Goal: Ask a question

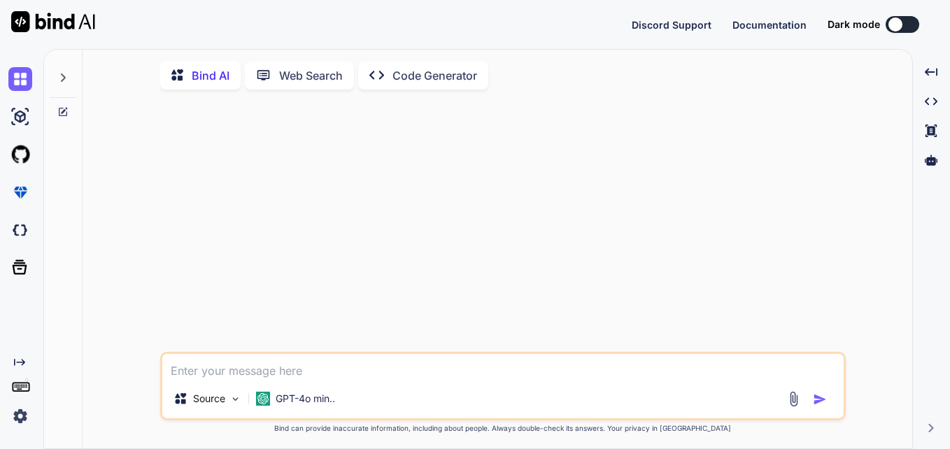
type textarea "x"
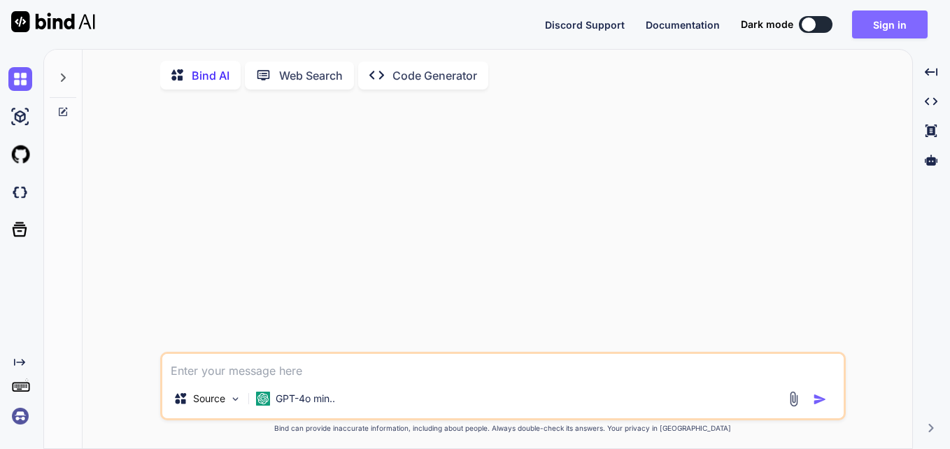
click at [902, 16] on button "Sign in" at bounding box center [890, 24] width 76 height 28
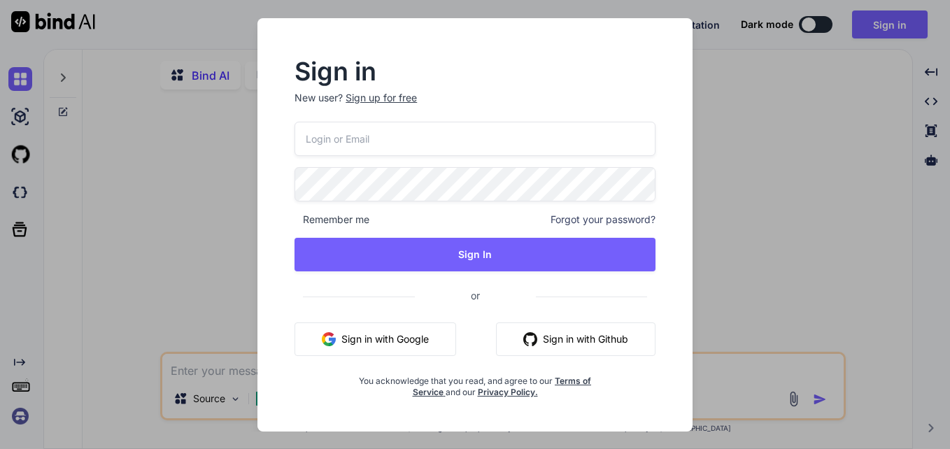
click at [575, 125] on input "email" at bounding box center [474, 139] width 361 height 34
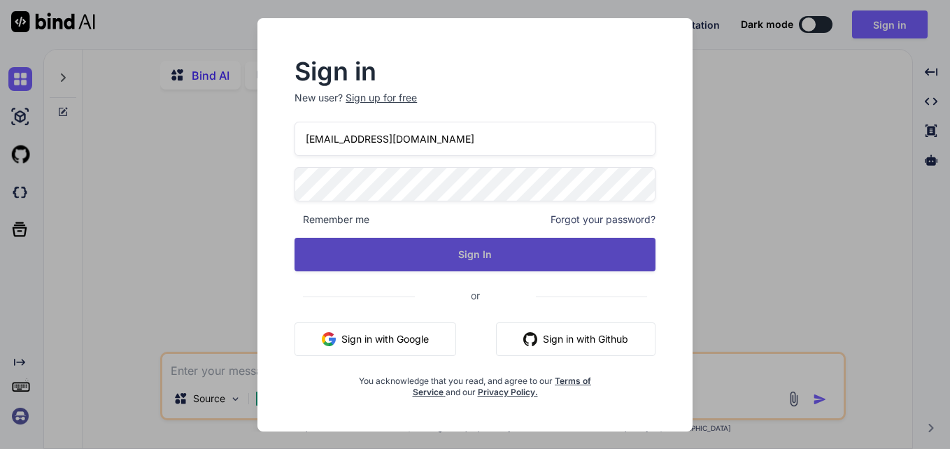
click at [431, 258] on button "Sign In" at bounding box center [474, 255] width 361 height 34
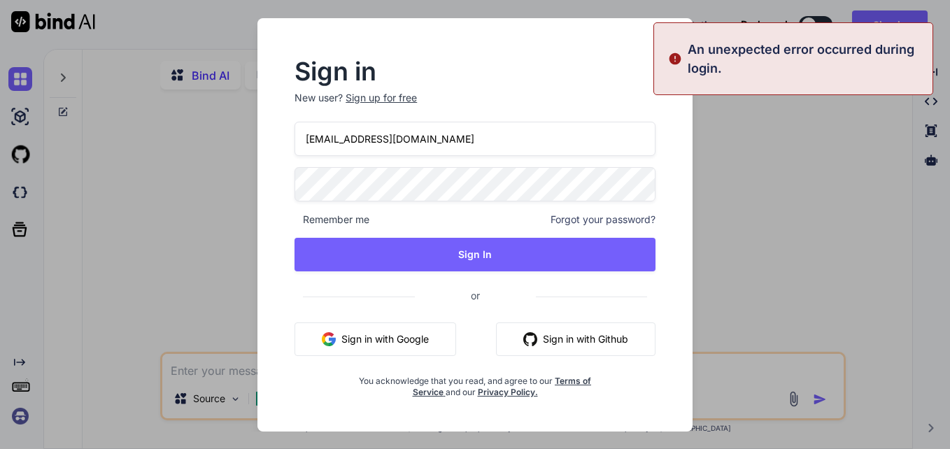
click at [357, 144] on input "[EMAIL_ADDRESS][DOMAIN_NAME]" at bounding box center [474, 139] width 361 height 34
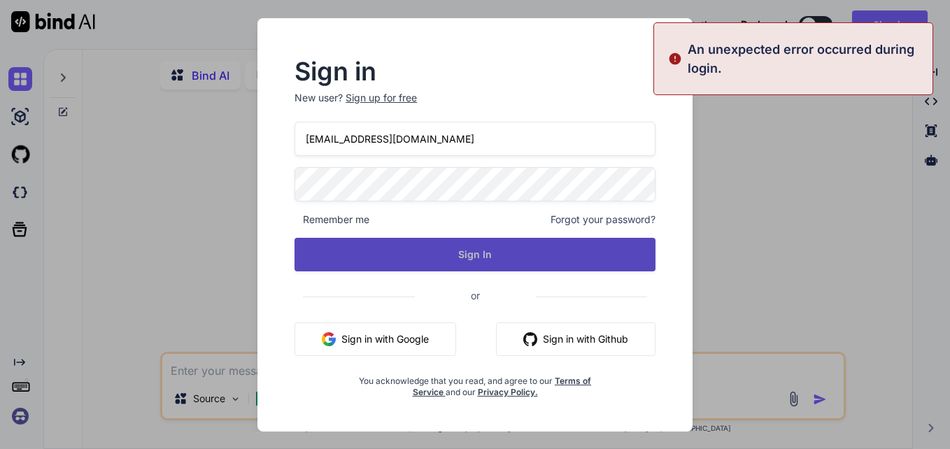
type input "[EMAIL_ADDRESS][DOMAIN_NAME]"
click at [462, 261] on button "Sign In" at bounding box center [474, 255] width 361 height 34
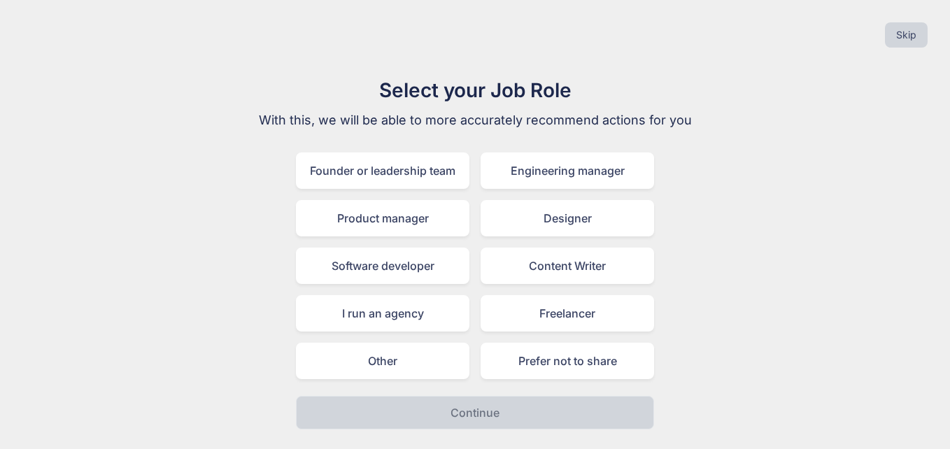
click at [310, 368] on div "Other" at bounding box center [382, 361] width 173 height 36
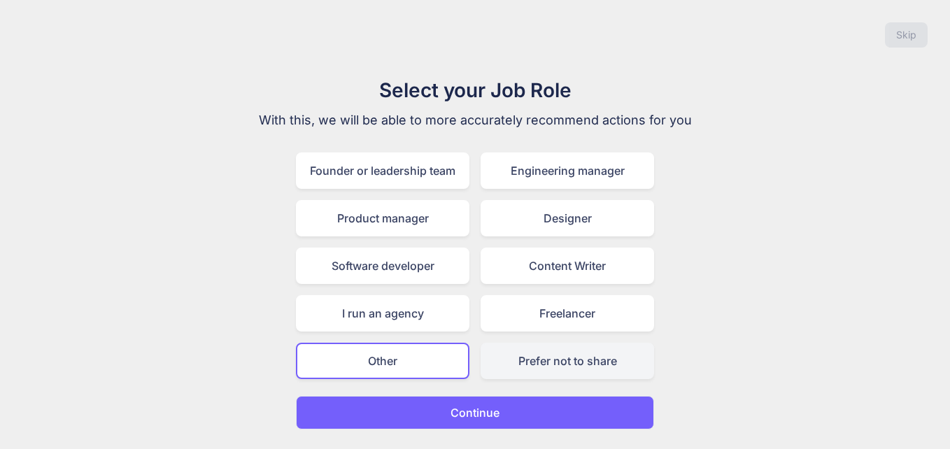
click at [544, 364] on div "Prefer not to share" at bounding box center [566, 361] width 173 height 36
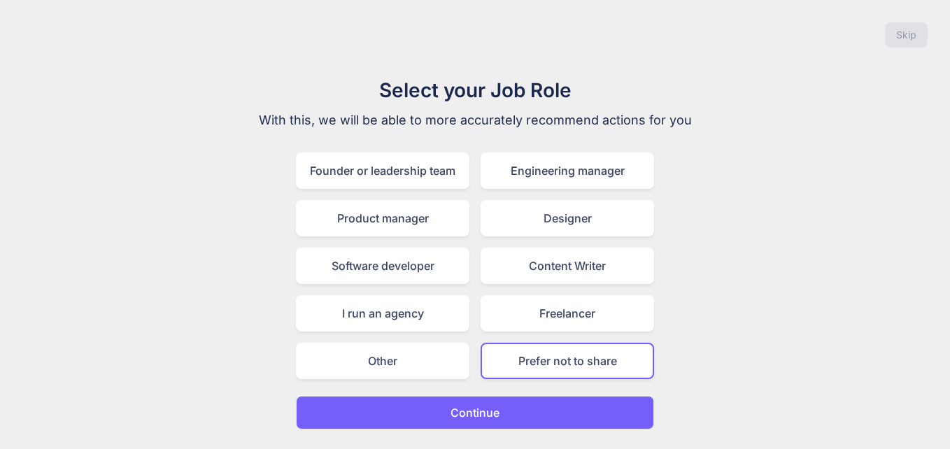
click at [492, 403] on button "Continue" at bounding box center [475, 413] width 358 height 34
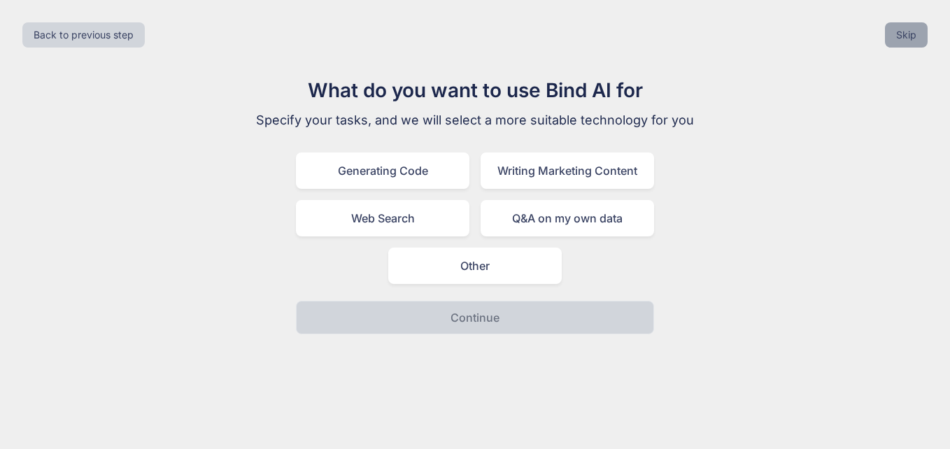
click at [909, 31] on button "Skip" at bounding box center [905, 34] width 43 height 25
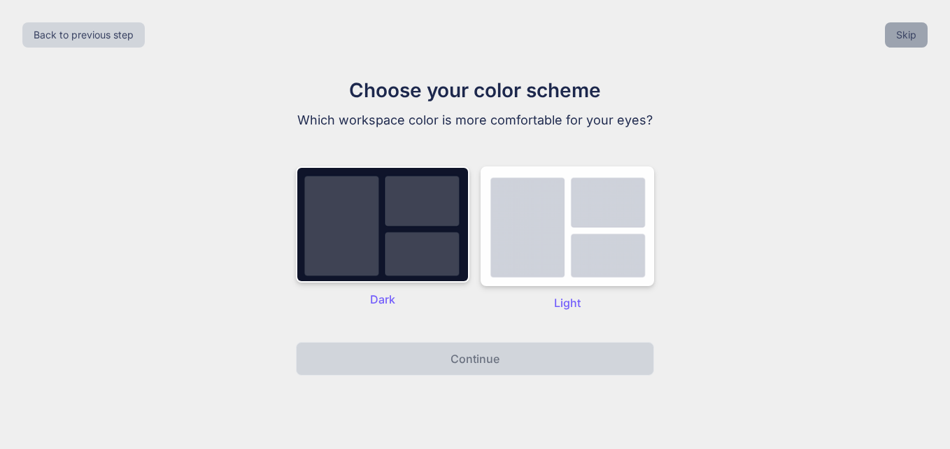
click at [908, 33] on button "Skip" at bounding box center [905, 34] width 43 height 25
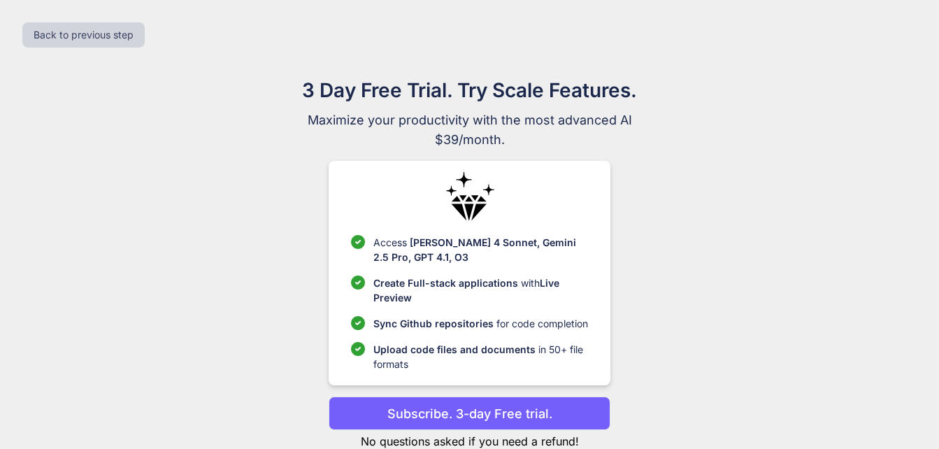
scroll to position [40, 0]
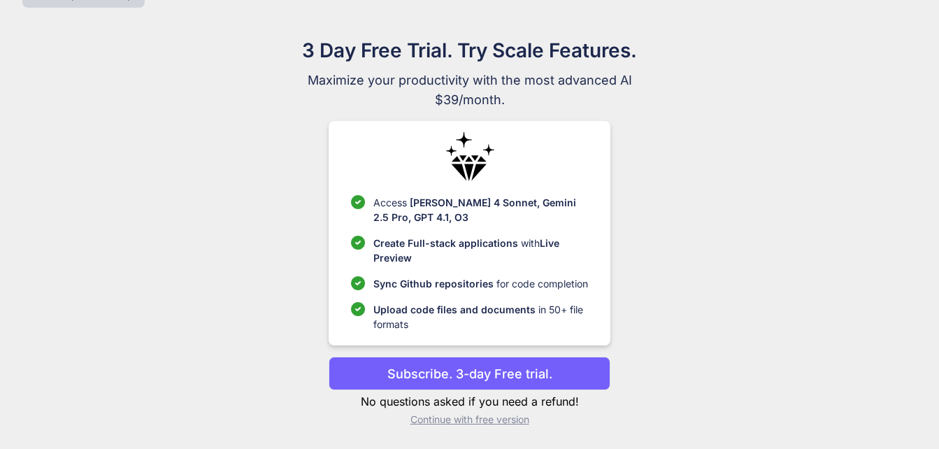
click at [508, 424] on p "Continue with free version" at bounding box center [470, 420] width 282 height 14
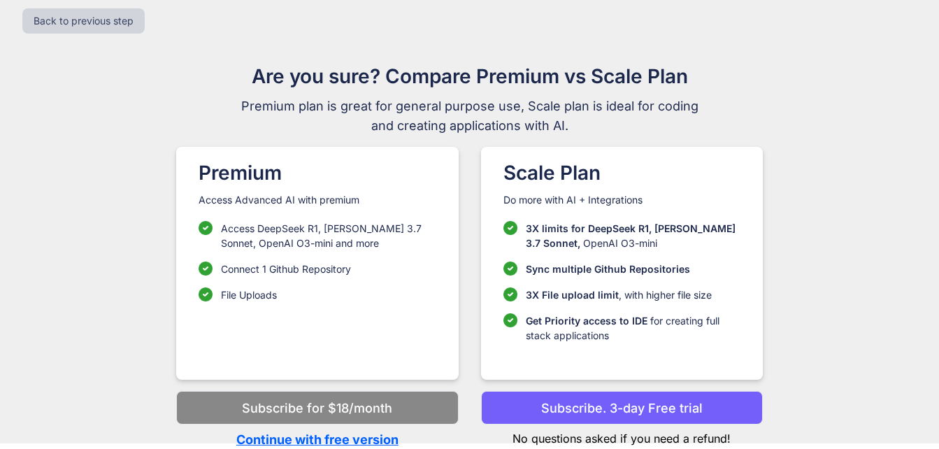
scroll to position [14, 0]
click at [354, 443] on p "Continue with free version" at bounding box center [317, 439] width 282 height 19
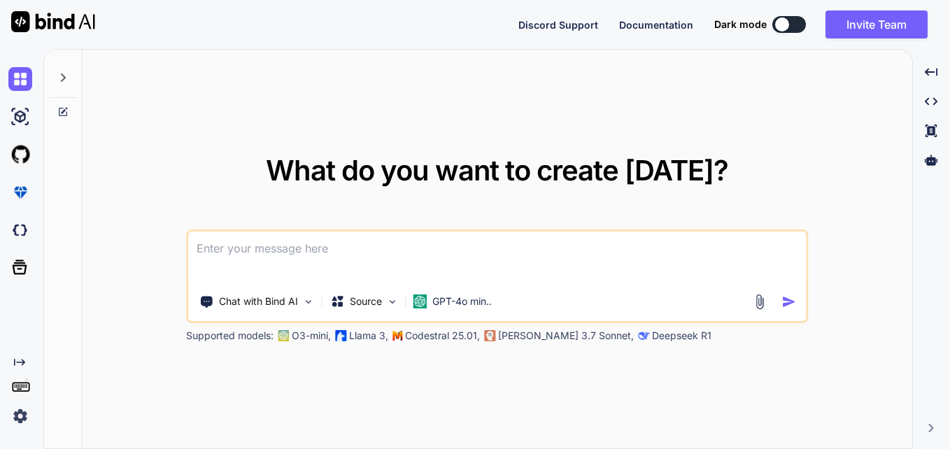
type textarea "x"
click at [273, 256] on textarea at bounding box center [496, 257] width 617 height 52
click at [266, 243] on textarea at bounding box center [496, 257] width 617 height 52
paste textarea "CONCAT(Developer_organization_name, '(', Developer_org_id, ')')"
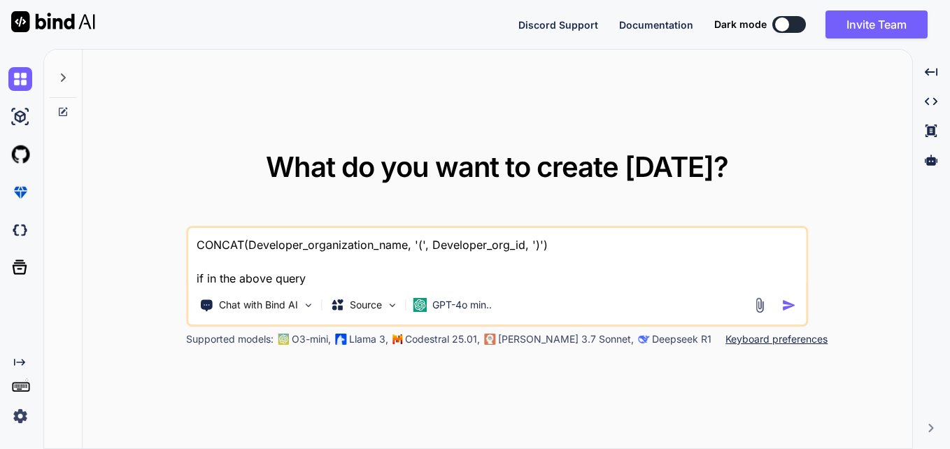
click at [333, 241] on textarea "CONCAT(Developer_organization_name, '(', Developer_org_id, ')') if in the above…" at bounding box center [496, 257] width 617 height 59
click at [384, 281] on textarea "CONCAT(Developer_organization_name, '(', Developer_org_id, ')') if in the above…" at bounding box center [496, 257] width 617 height 59
paste textarea "Developer_organization_name"
click at [475, 243] on textarea "CONCAT(Developer_organization_name, '(', Developer_org_id, ')') if in the above…" at bounding box center [496, 257] width 617 height 59
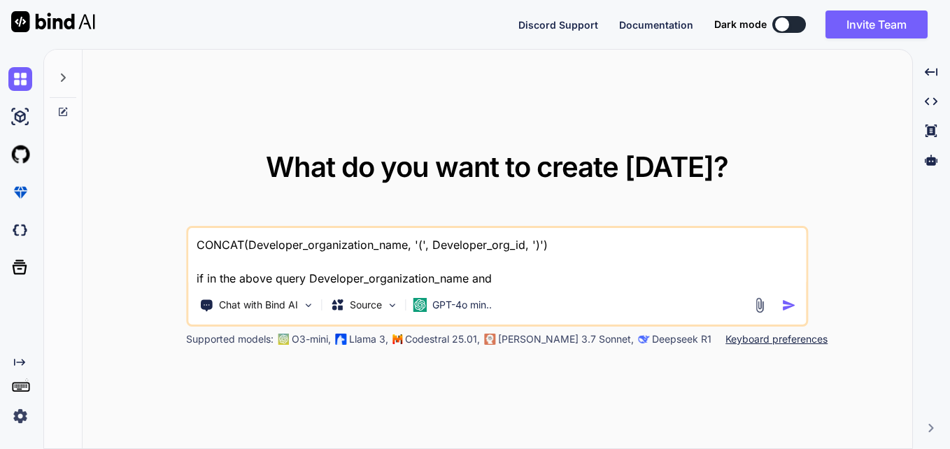
click at [562, 278] on textarea "CONCAT(Developer_organization_name, '(', Developer_org_id, ')') if in the above…" at bounding box center [496, 257] width 617 height 59
paste textarea "Developer_org_id"
type textarea "CONCAT(Developer_organization_name, '(', Developer_org_id, ')') if in the above…"
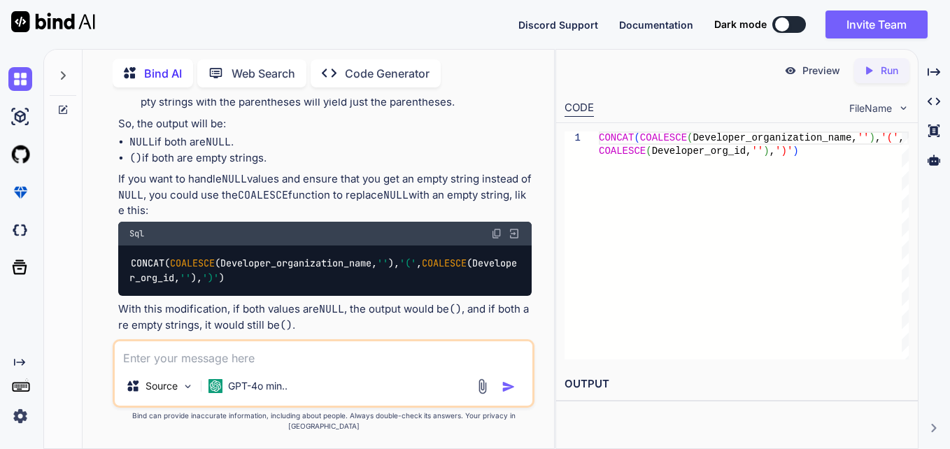
scroll to position [264, 0]
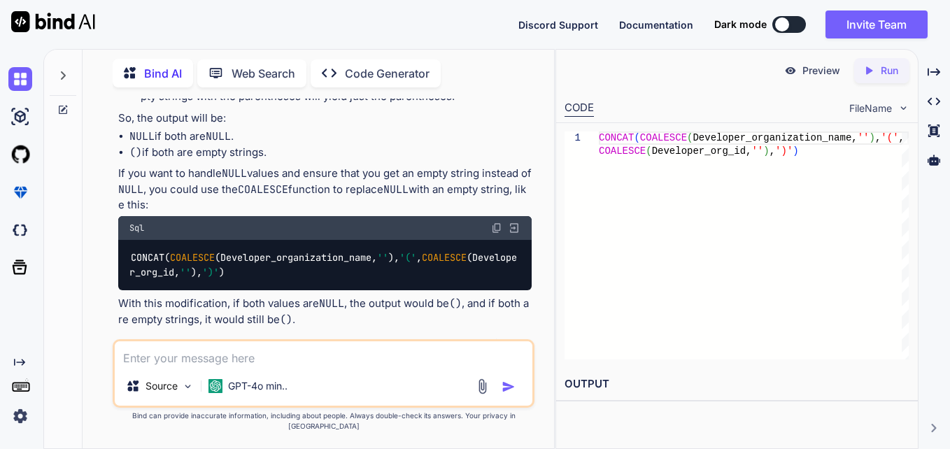
click at [329, 366] on textarea at bounding box center [323, 353] width 417 height 25
type textarea "i'm getting () but I want null"
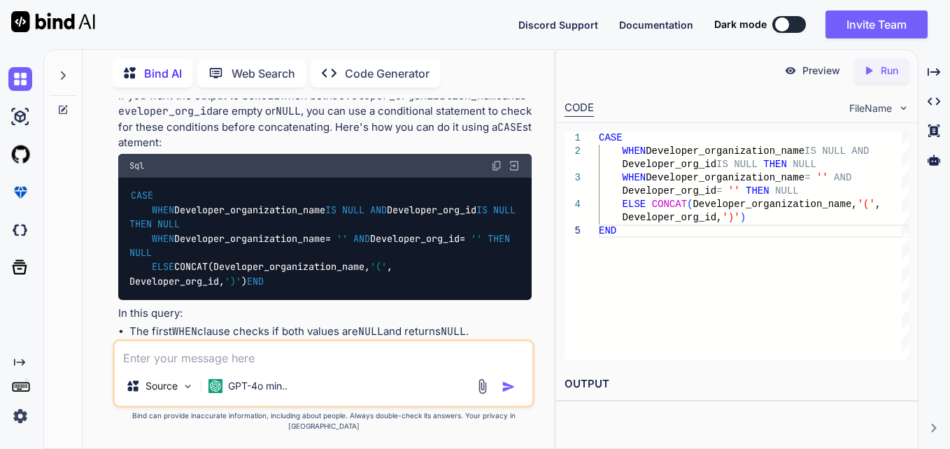
scroll to position [615, 0]
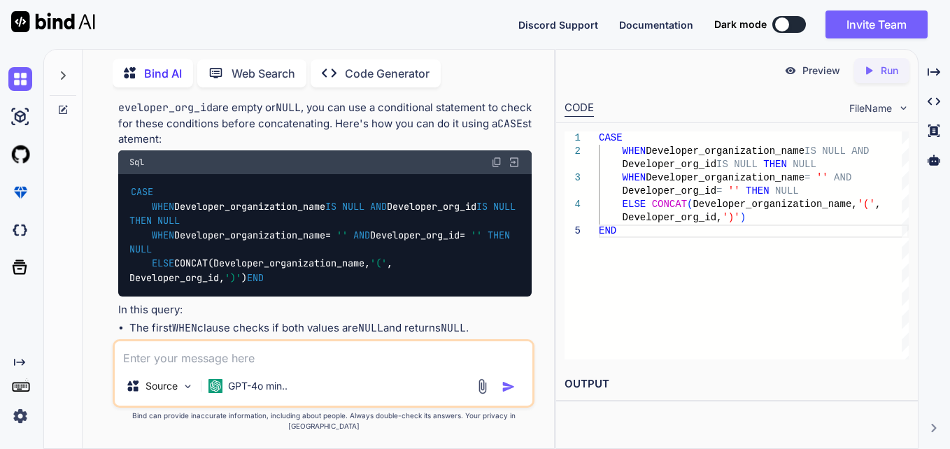
click at [497, 161] on img at bounding box center [496, 162] width 11 height 11
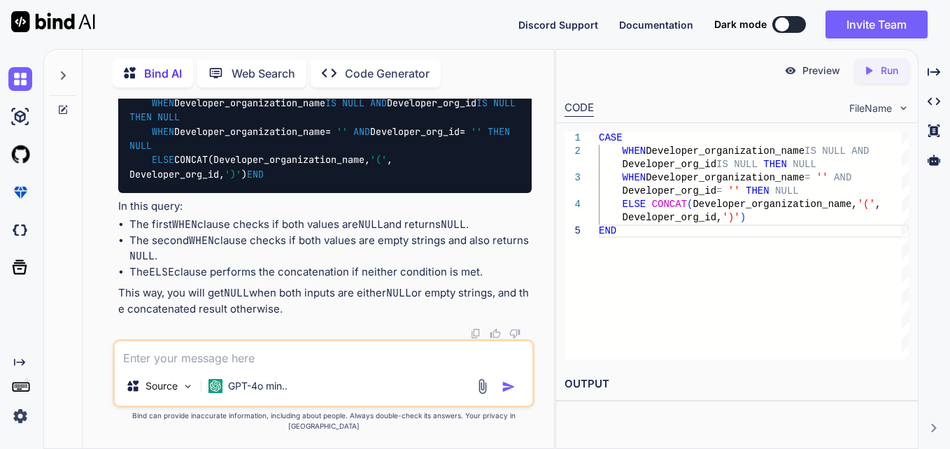
scroll to position [0, 0]
click at [715, 239] on div "CASE WHEN Developer_organization_name IS NULL AND Developer_org_id IS NULL THEN…" at bounding box center [754, 245] width 310 height 228
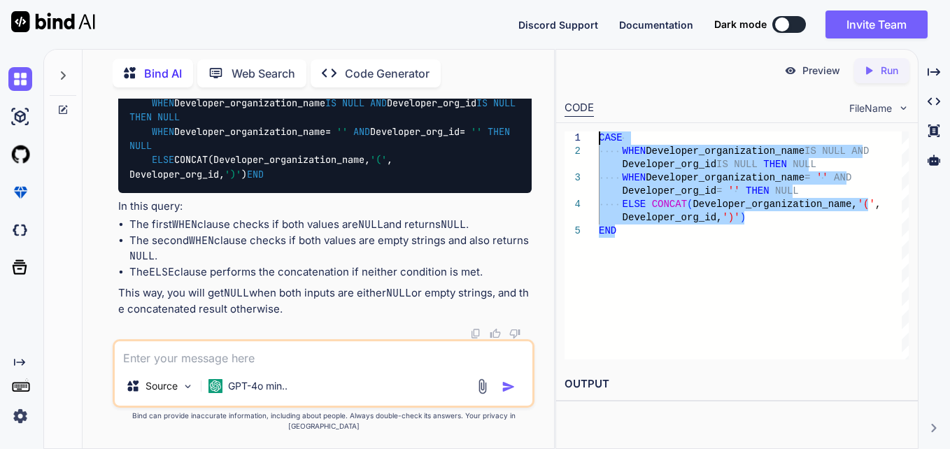
drag, startPoint x: 715, startPoint y: 239, endPoint x: 595, endPoint y: 136, distance: 158.2
click at [599, 136] on div "CASE WHEN Developer_organization_name IS NULL AND Developer_org_id IS NULL THEN…" at bounding box center [754, 245] width 310 height 228
type textarea "CASE WHEN Developer_organization_name IS NULL AND Developer_org_id IS NULL THEN…"
click at [344, 366] on textarea at bounding box center [323, 353] width 417 height 25
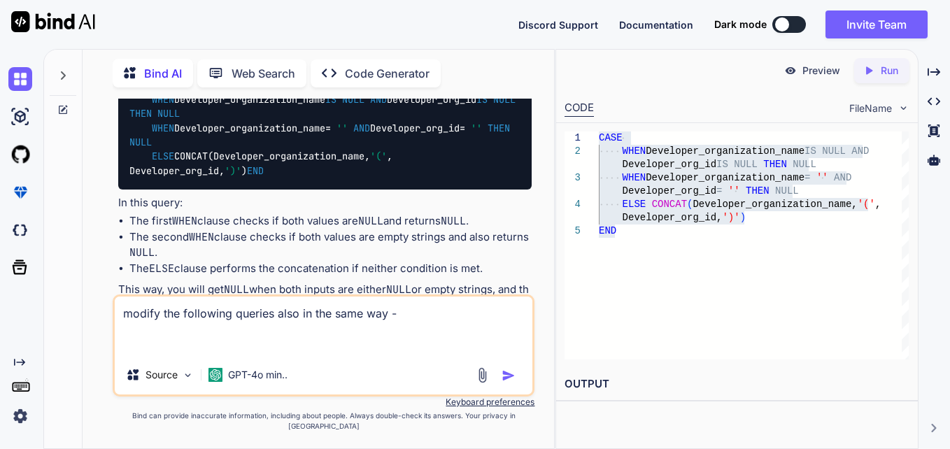
paste textarea "CONCAT(owner_organization_name, '(', owner_org_id, ')')"
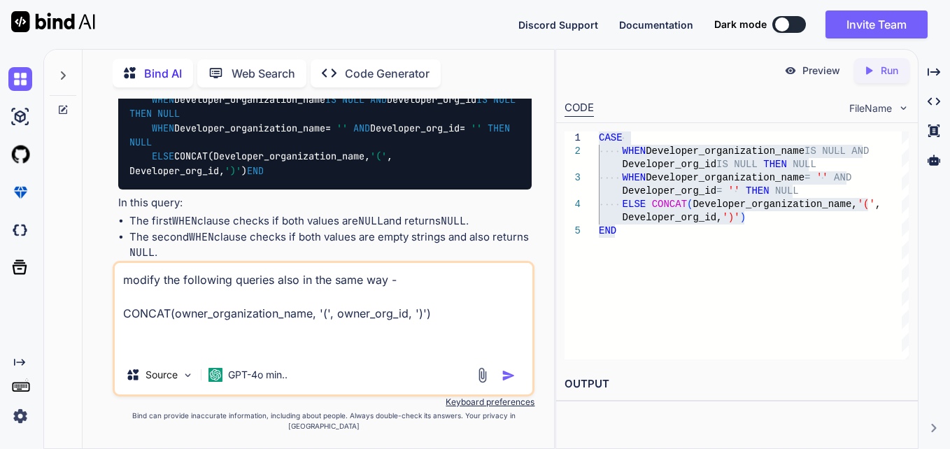
paste textarea "CONCAT(Asset_organization_name, '(', Asset_org_id, ')')"
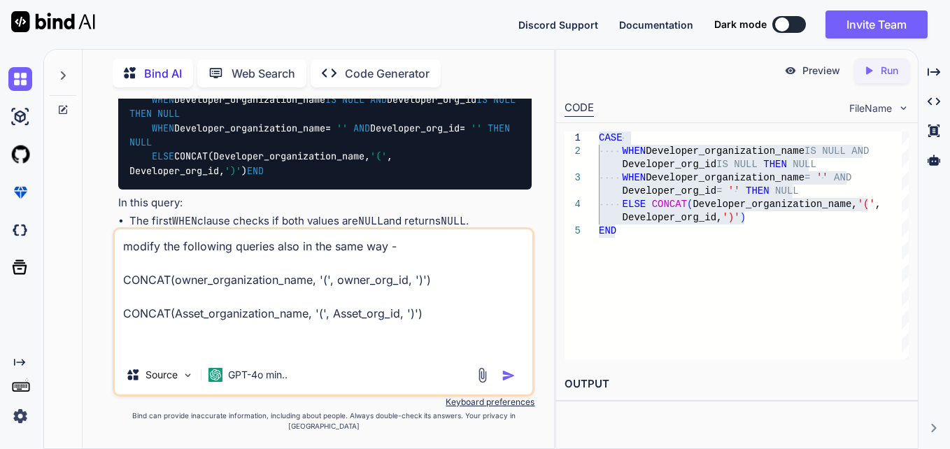
paste textarea "CONCAT(SPV, '(', organization_id, ')')"
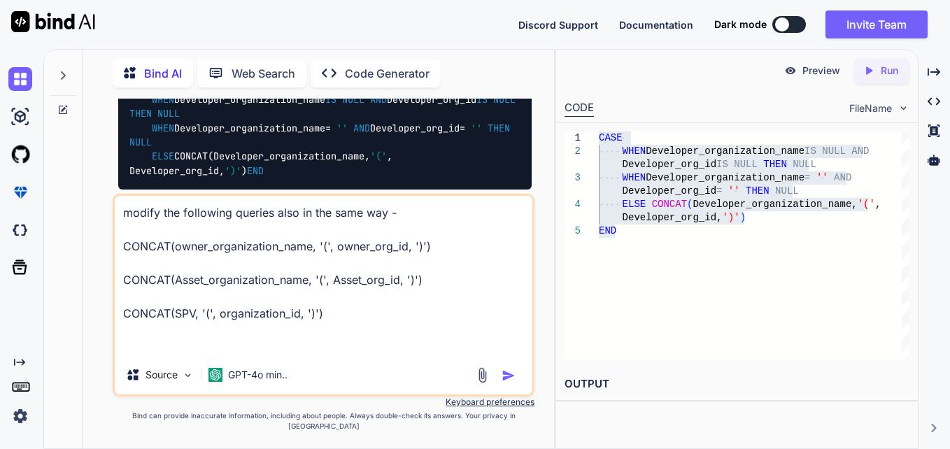
paste textarea "CONCAT(Legal_Owner_priority, '(', organization_id, ')')"
type textarea "modify the following queries also in the same way - CONCAT(owner_organization_n…"
click at [508, 382] on img "button" at bounding box center [508, 375] width 14 height 14
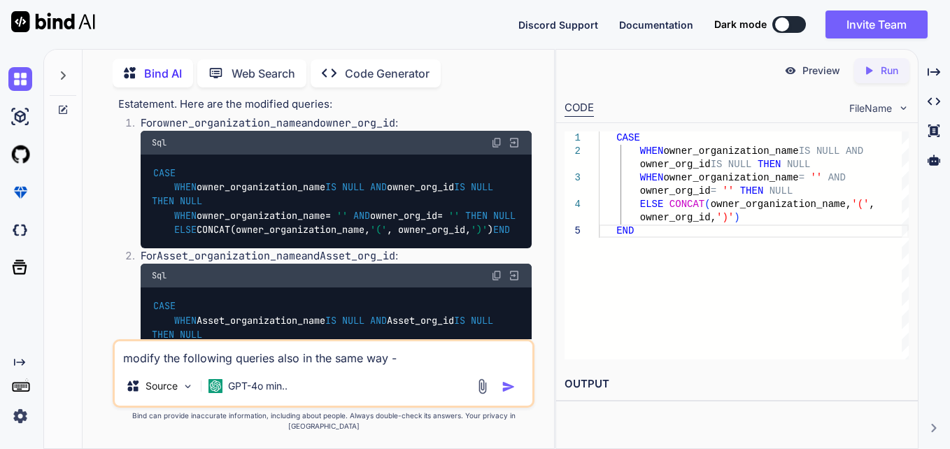
scroll to position [1124, 0]
click at [494, 149] on img at bounding box center [496, 143] width 11 height 11
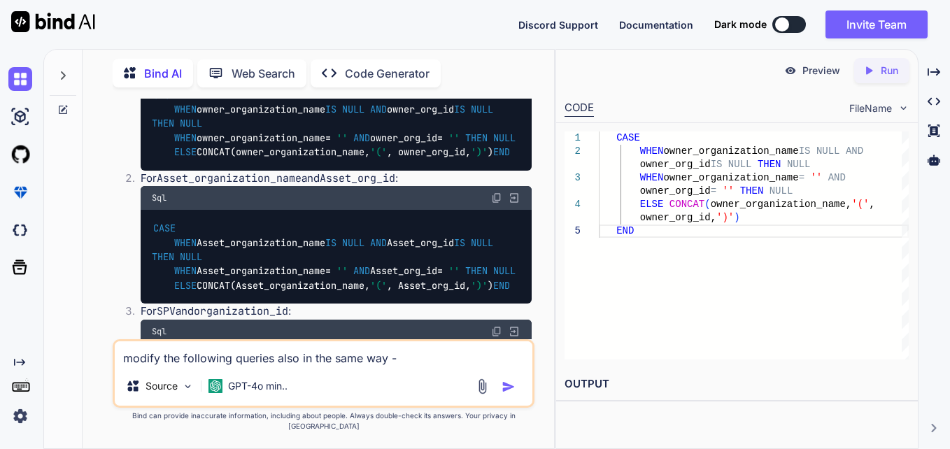
scroll to position [1203, 0]
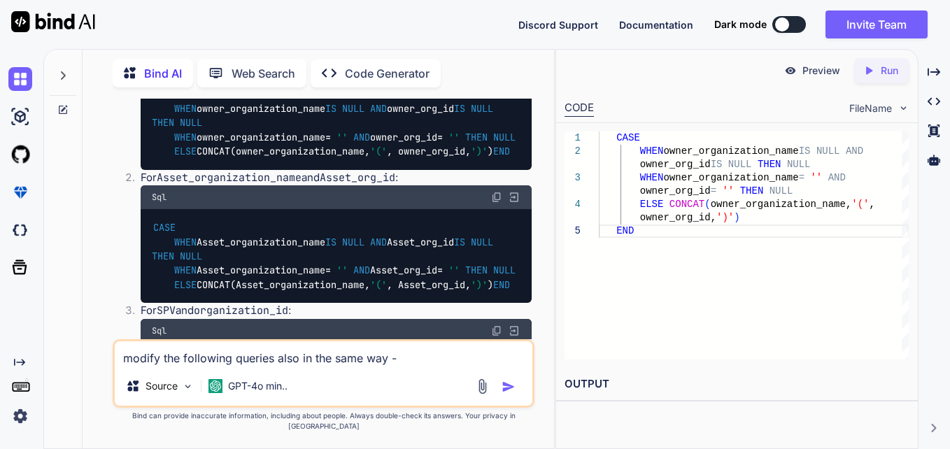
click at [492, 203] on img at bounding box center [496, 197] width 11 height 11
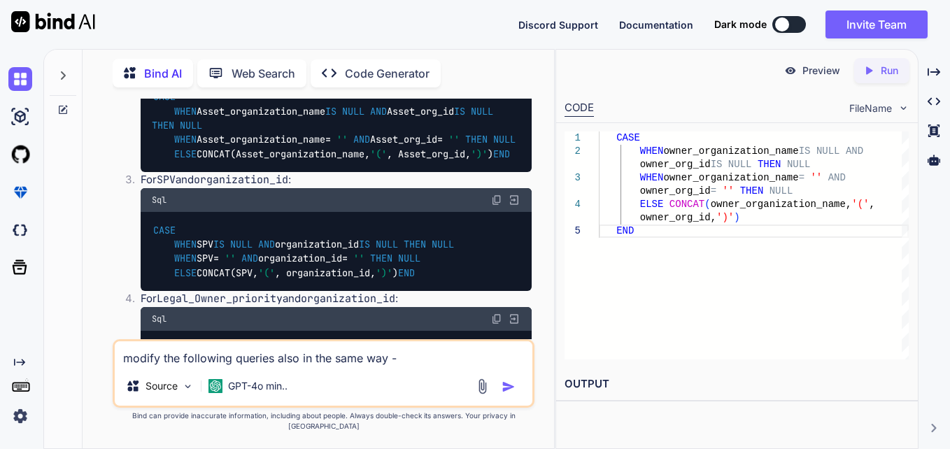
scroll to position [1373, 0]
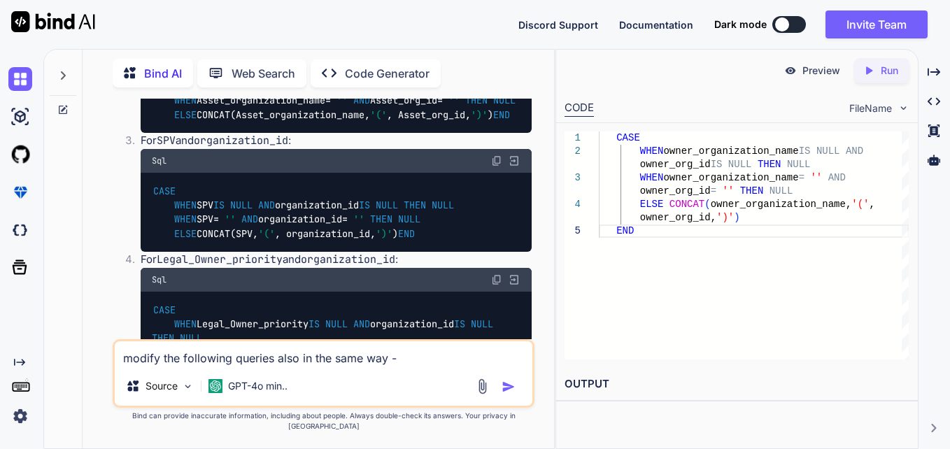
click at [496, 166] on img at bounding box center [496, 160] width 11 height 11
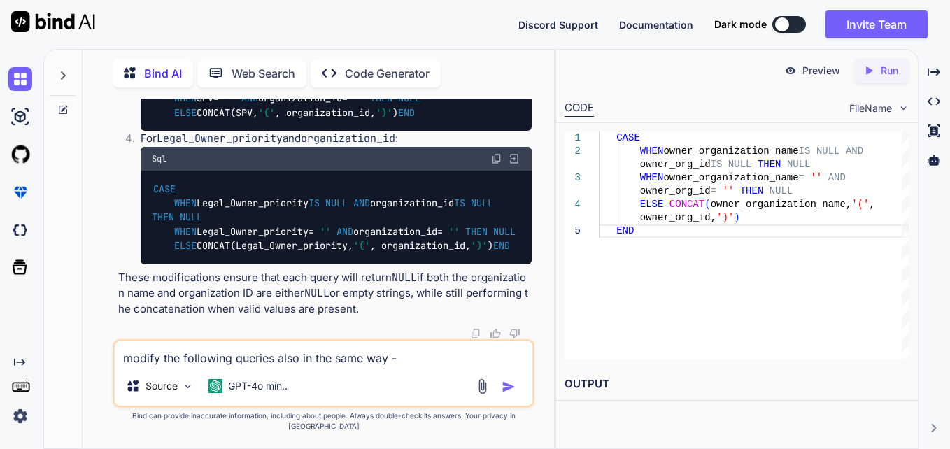
scroll to position [1510, 0]
click at [494, 164] on img at bounding box center [496, 158] width 11 height 11
